Goal: Information Seeking & Learning: Learn about a topic

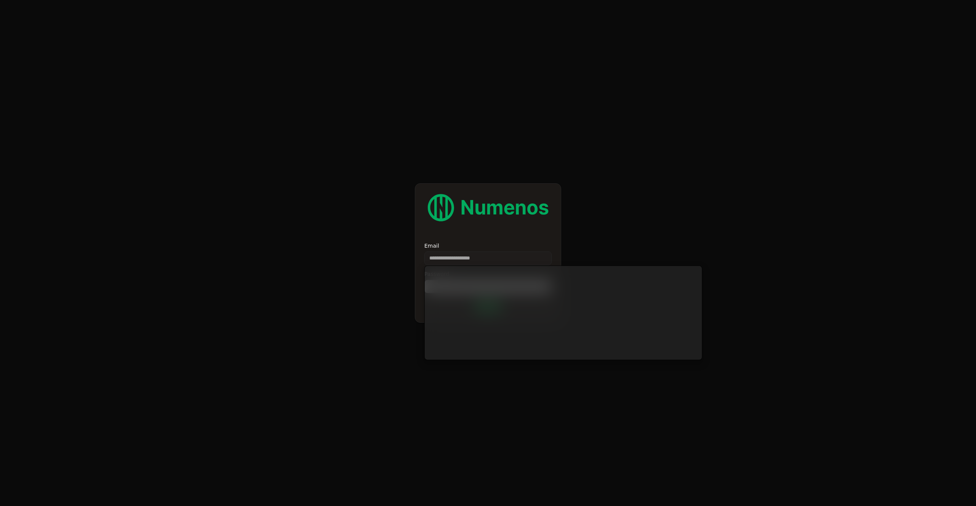
click at [379, 147] on form "Email Password Login" at bounding box center [488, 253] width 976 height 506
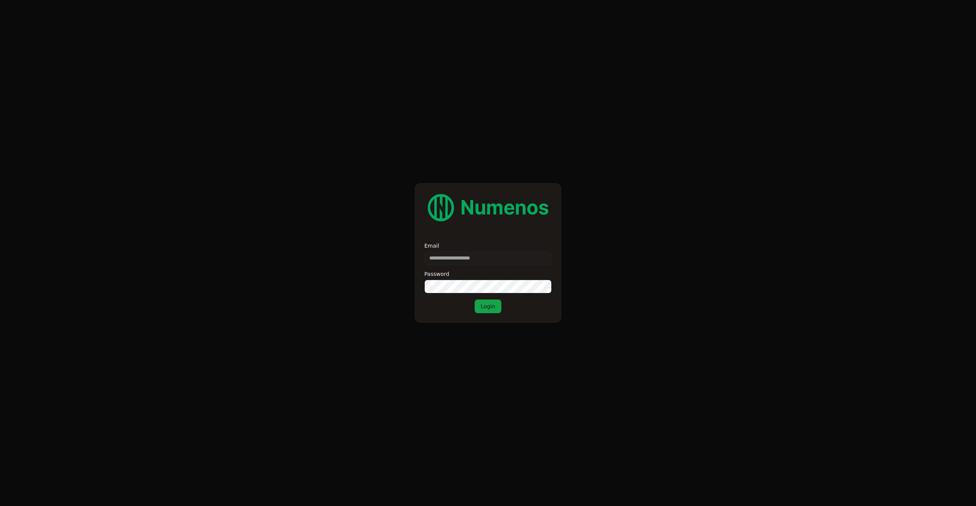
click at [438, 263] on input "Email" at bounding box center [487, 259] width 127 height 14
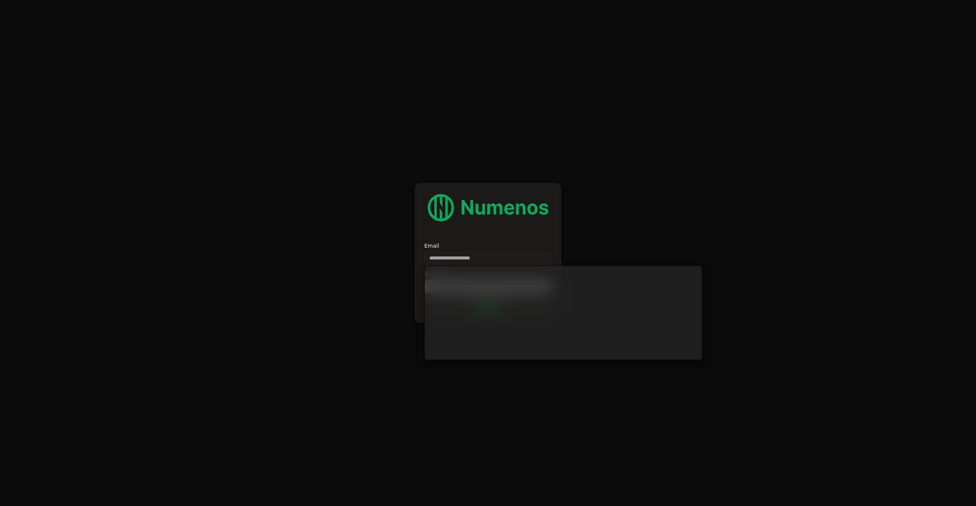
type input "**********"
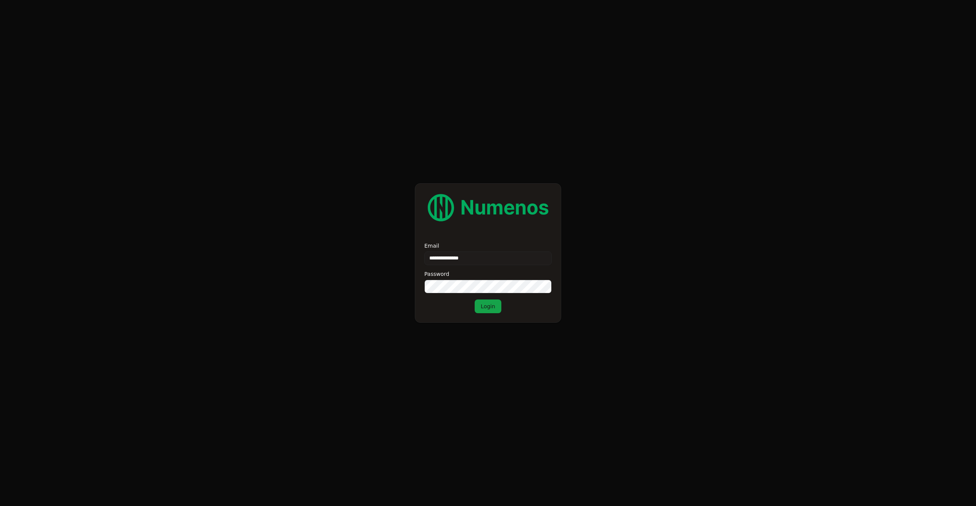
click at [487, 311] on button "Login" at bounding box center [487, 307] width 27 height 14
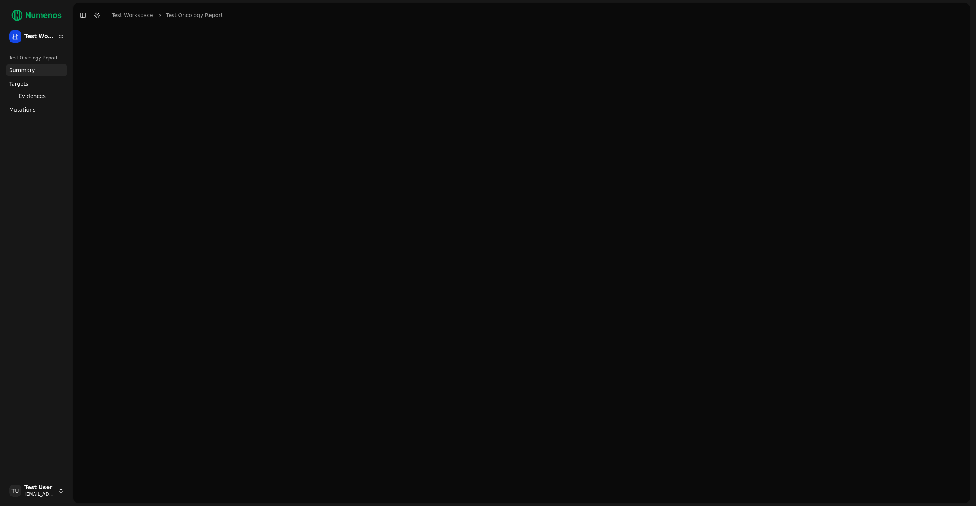
click at [42, 112] on link "Mutations" at bounding box center [36, 110] width 61 height 12
click at [37, 37] on html "Test Workspace Test Oncology Report Summary Targets Evidences Exploration Mutat…" at bounding box center [488, 253] width 976 height 506
click at [42, 34] on html "Test Workspace Test Oncology Report Summary Targets Evidences Exploration Mutat…" at bounding box center [488, 253] width 976 height 506
click at [44, 35] on html "Test Workspace Test Oncology Report Summary Targets Evidences Exploration Mutat…" at bounding box center [488, 253] width 976 height 506
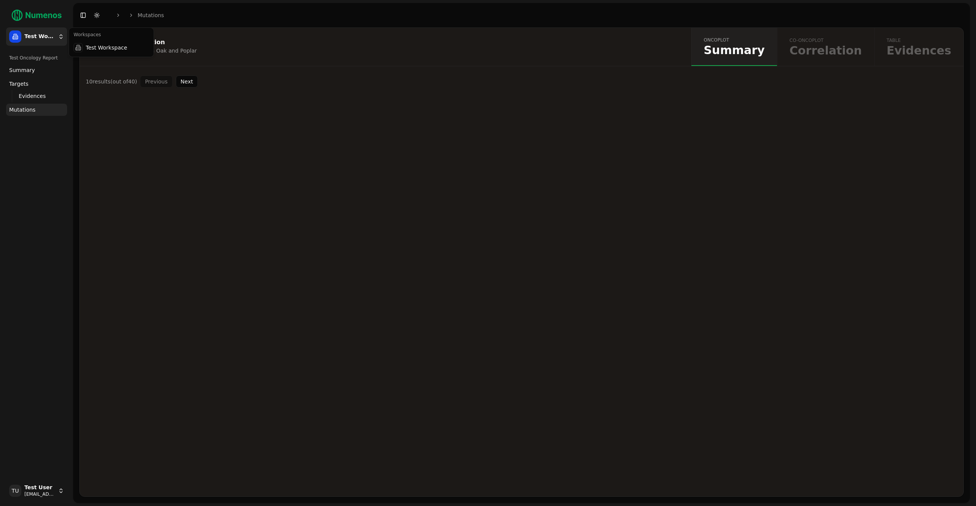
click at [44, 35] on html "Test Workspace Test Oncology Report Summary Targets Evidences Exploration Mutat…" at bounding box center [488, 253] width 976 height 506
click at [44, 35] on span "Test Workspace" at bounding box center [39, 36] width 30 height 7
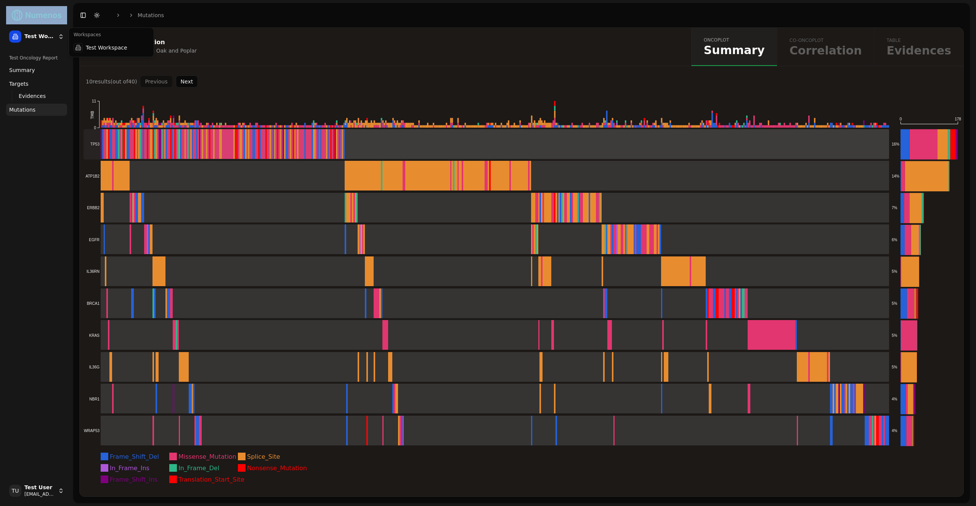
click at [243, 167] on rect at bounding box center [485, 176] width 805 height 30
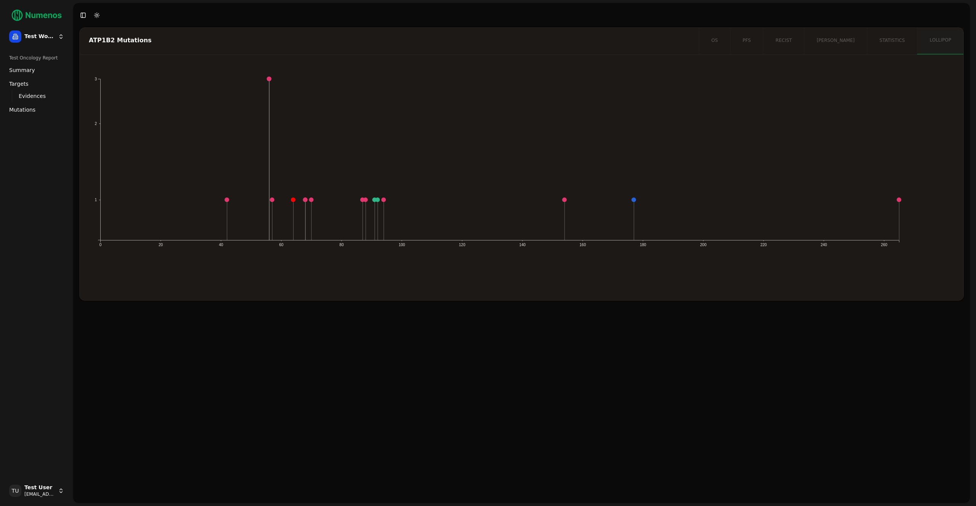
click at [50, 37] on html "Test Workspace Test Oncology Report Summary Targets Evidences Exploration Mutat…" at bounding box center [488, 253] width 976 height 506
